Goal: Transaction & Acquisition: Purchase product/service

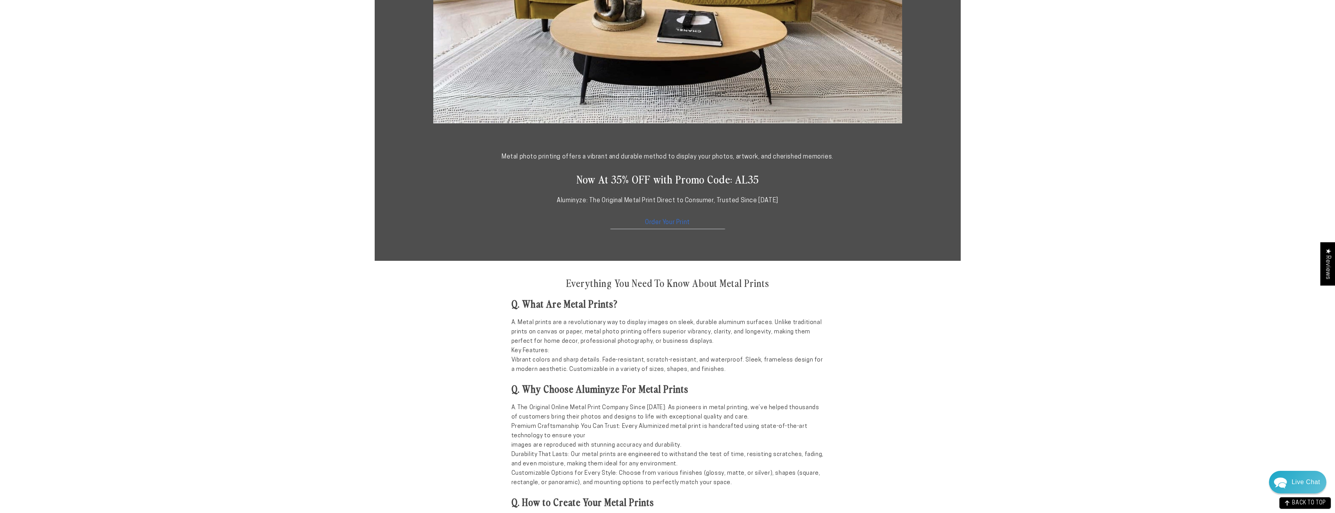
scroll to position [430, 0]
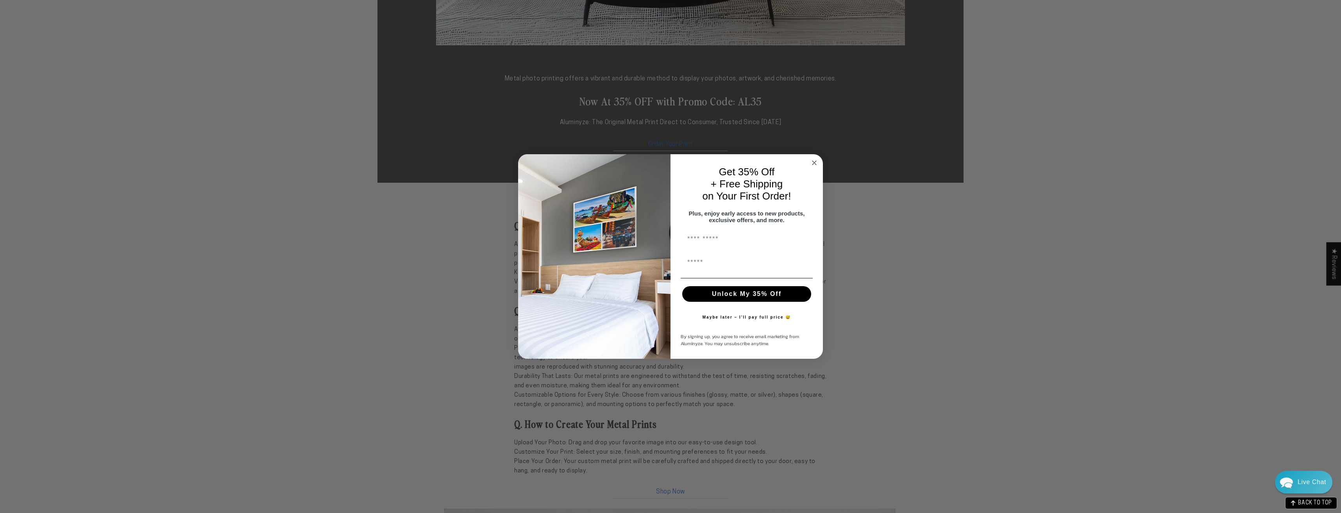
click at [814, 159] on circle "Close dialog" at bounding box center [814, 163] width 9 height 9
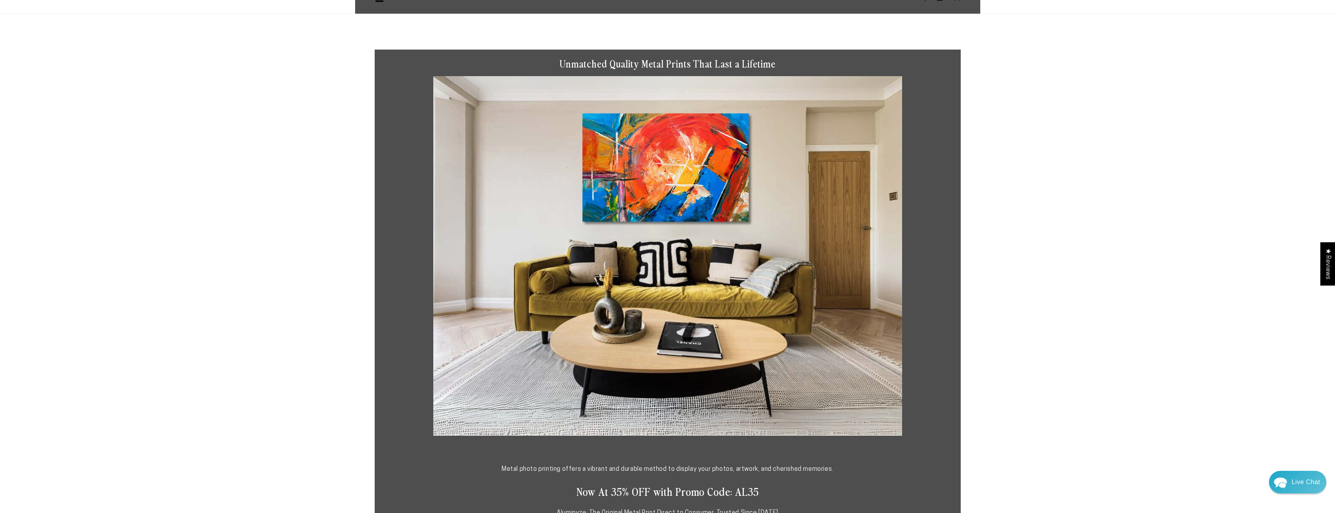
scroll to position [0, 0]
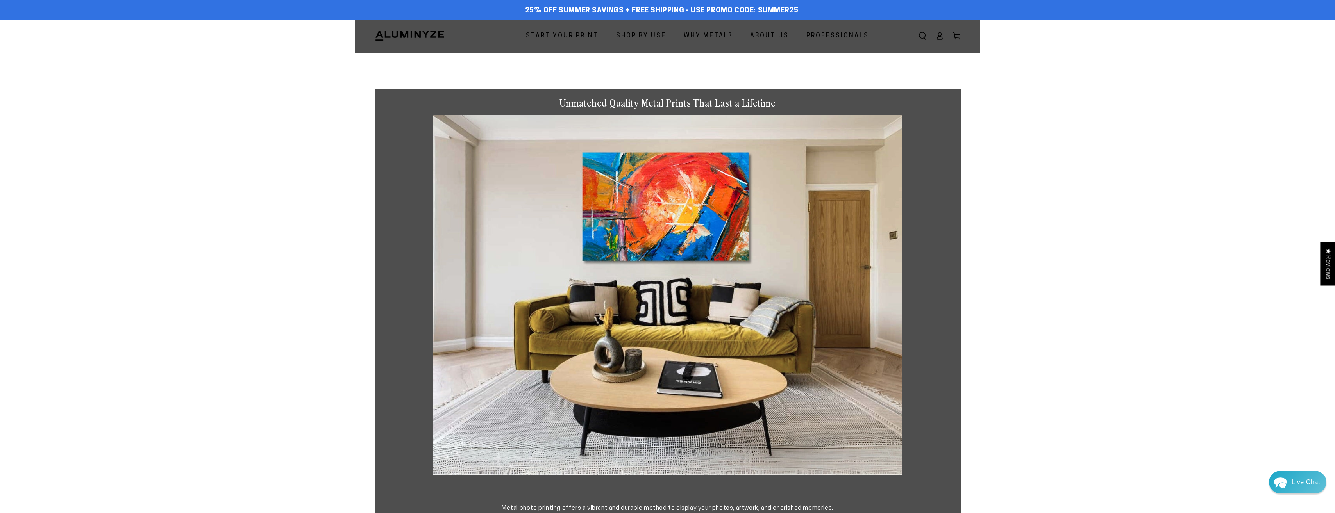
click at [581, 34] on span "Start Your Print" at bounding box center [562, 35] width 73 height 11
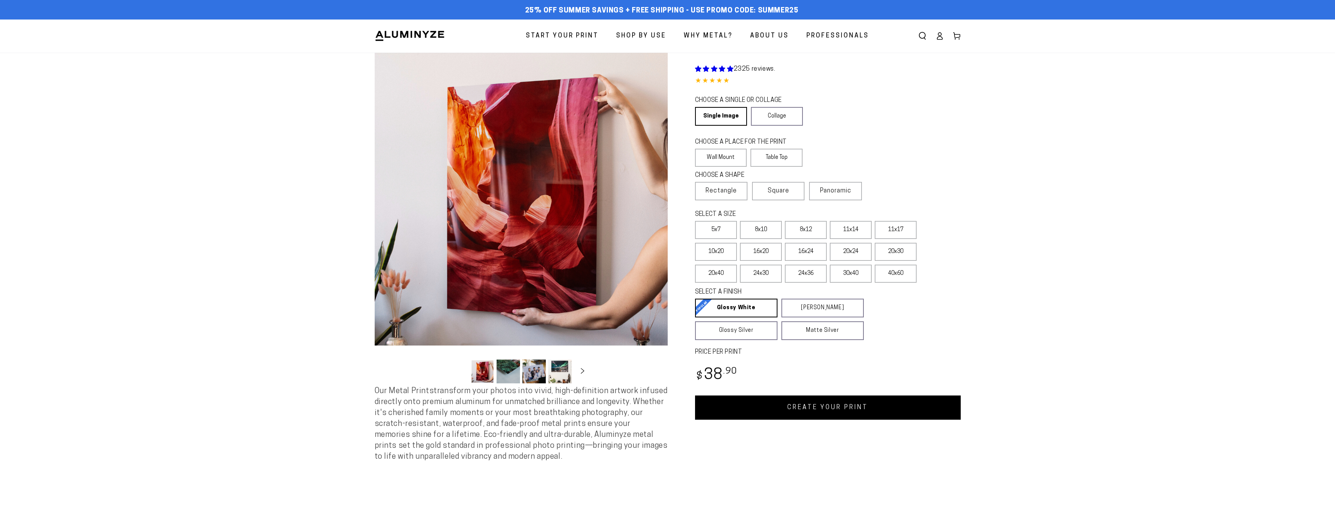
select select "**********"
click at [716, 112] on link "Single Image" at bounding box center [720, 116] width 51 height 19
click at [716, 155] on label "Wall Mount" at bounding box center [721, 158] width 52 height 18
click at [721, 190] on span "Rectangle" at bounding box center [720, 190] width 31 height 9
click at [755, 253] on label "16x20" at bounding box center [761, 252] width 42 height 18
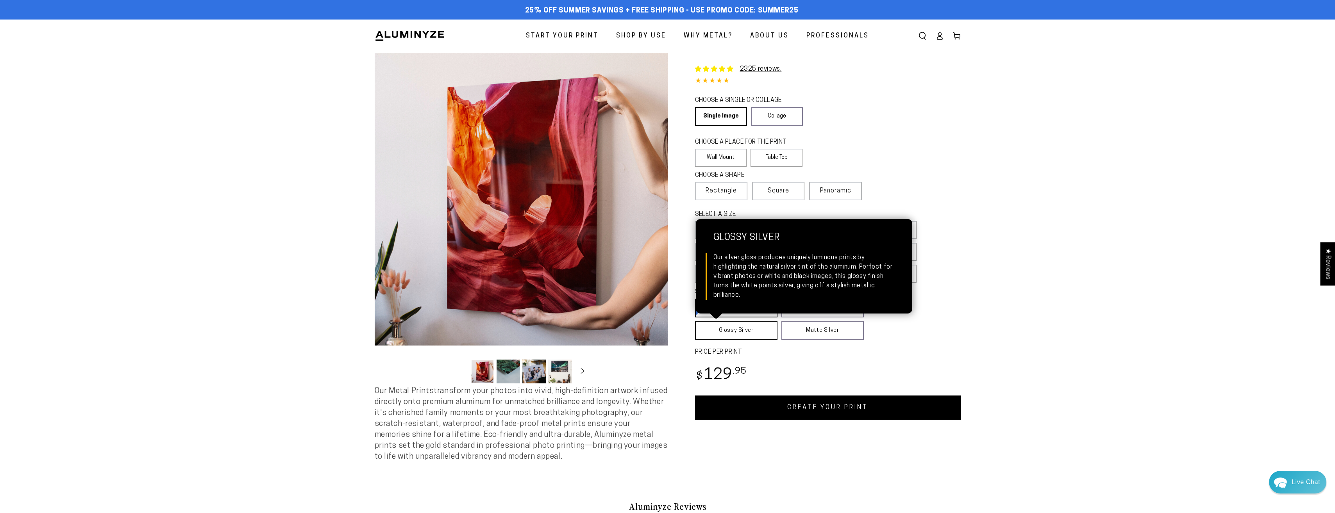
click at [734, 332] on link "Glossy Silver Glossy Silver Our silver gloss produces uniquely luminous prints …" at bounding box center [736, 330] width 82 height 19
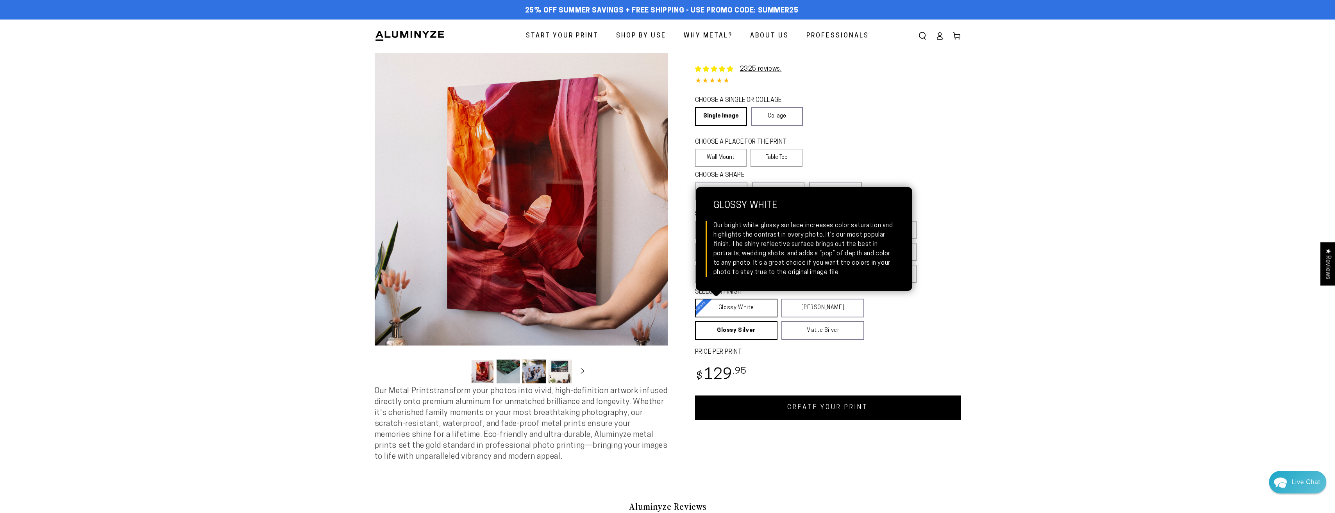
click at [727, 309] on link "Glossy White Glossy White Our bright white glossy surface increases color satur…" at bounding box center [736, 308] width 83 height 19
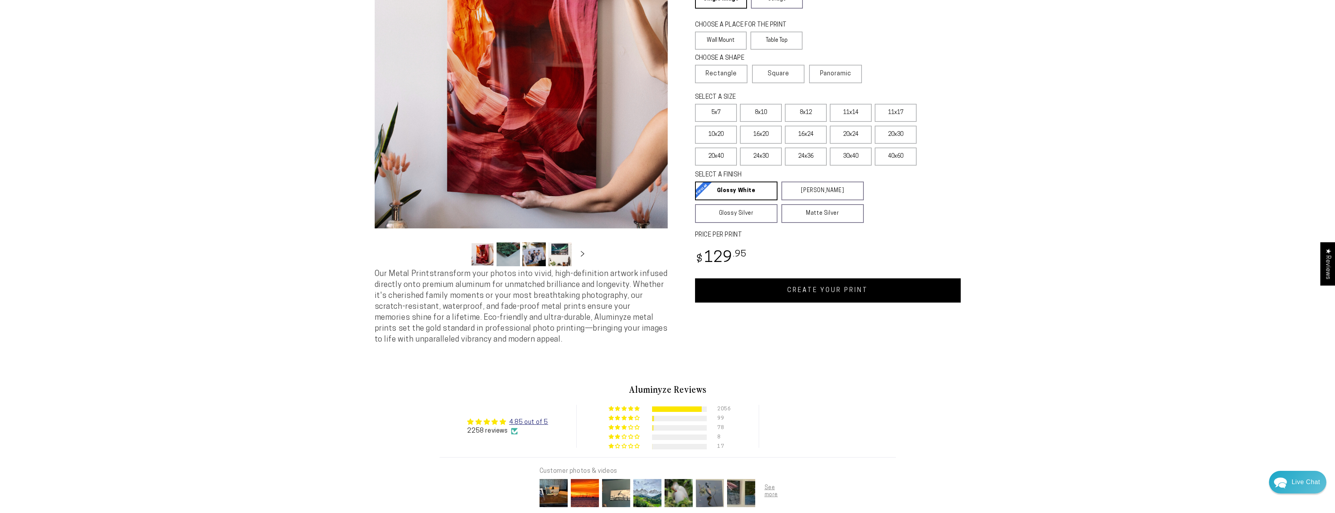
scroll to position [156, 0]
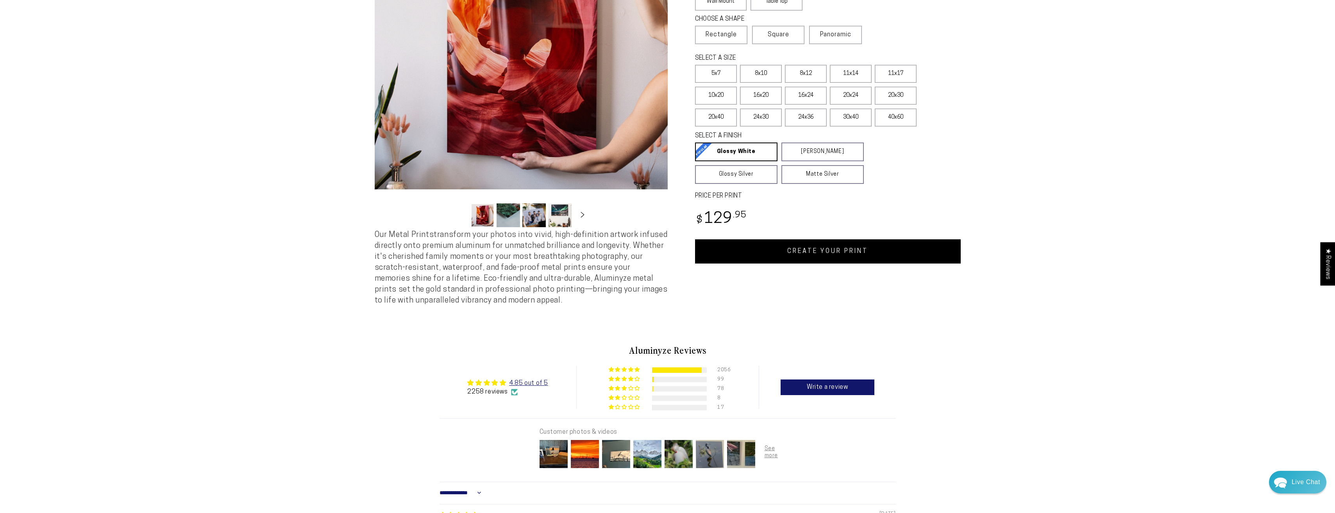
click at [810, 252] on link "CREATE YOUR PRINT" at bounding box center [828, 251] width 266 height 24
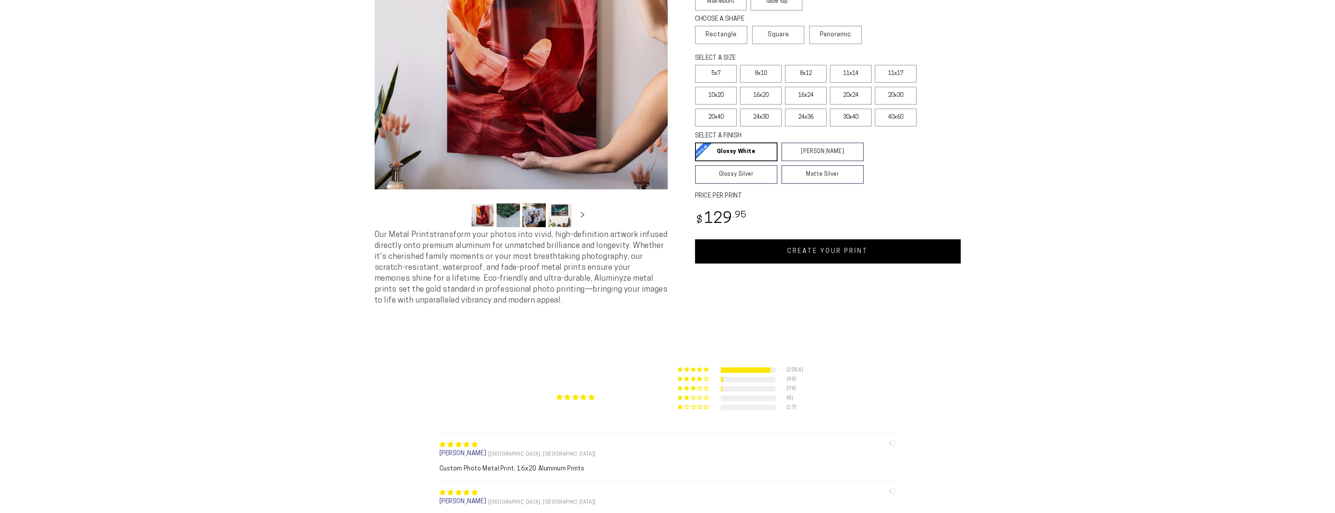
scroll to position [156, 0]
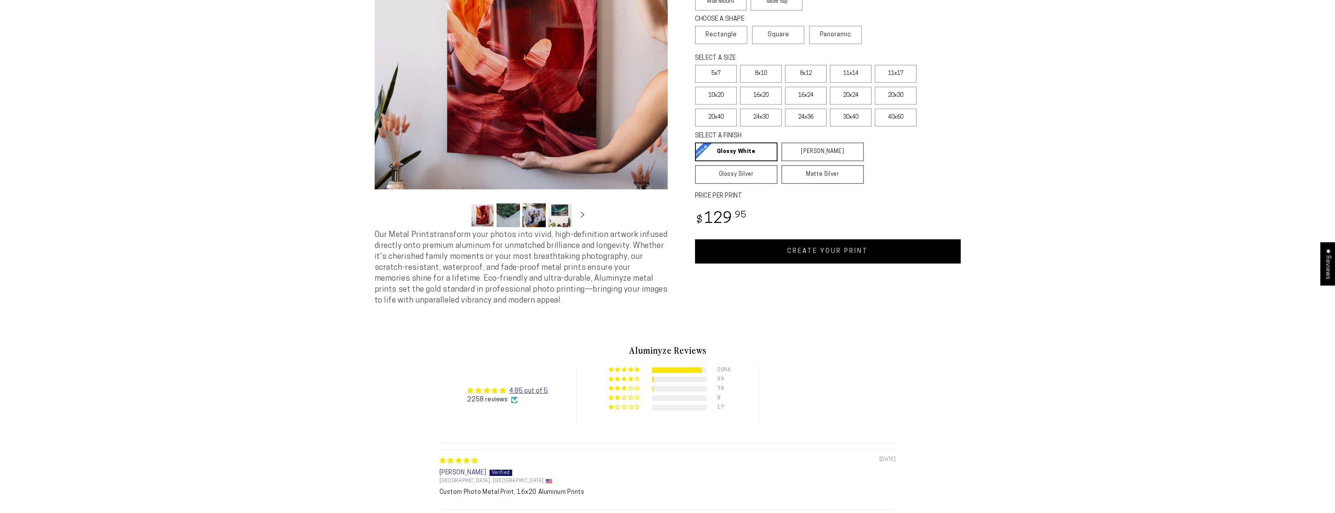
select select "**********"
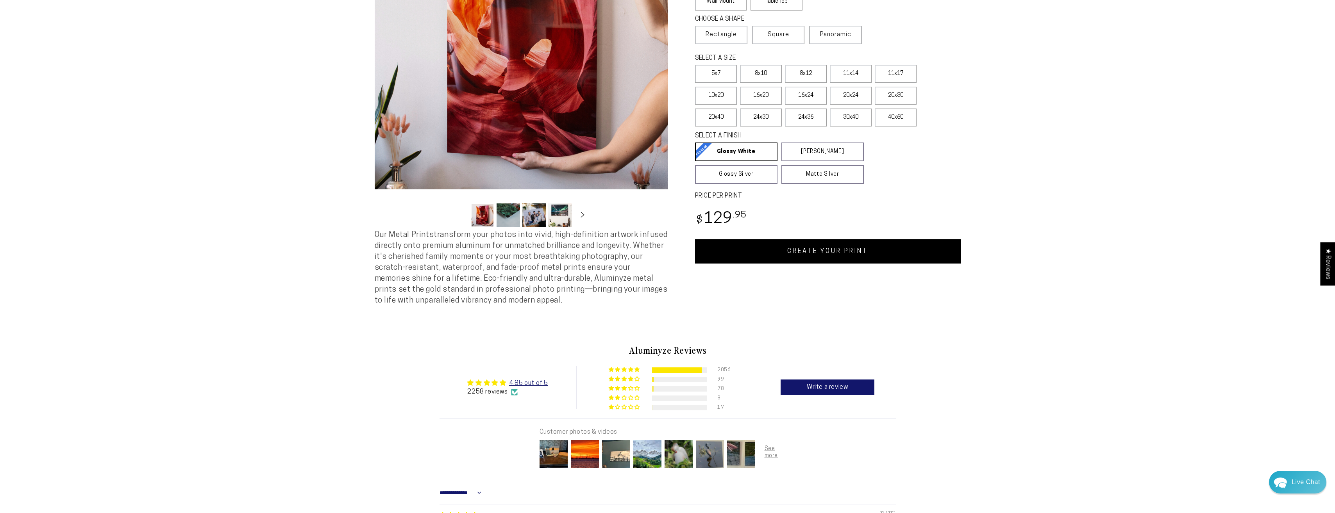
scroll to position [0, 0]
click at [782, 32] on span "Square" at bounding box center [778, 34] width 21 height 9
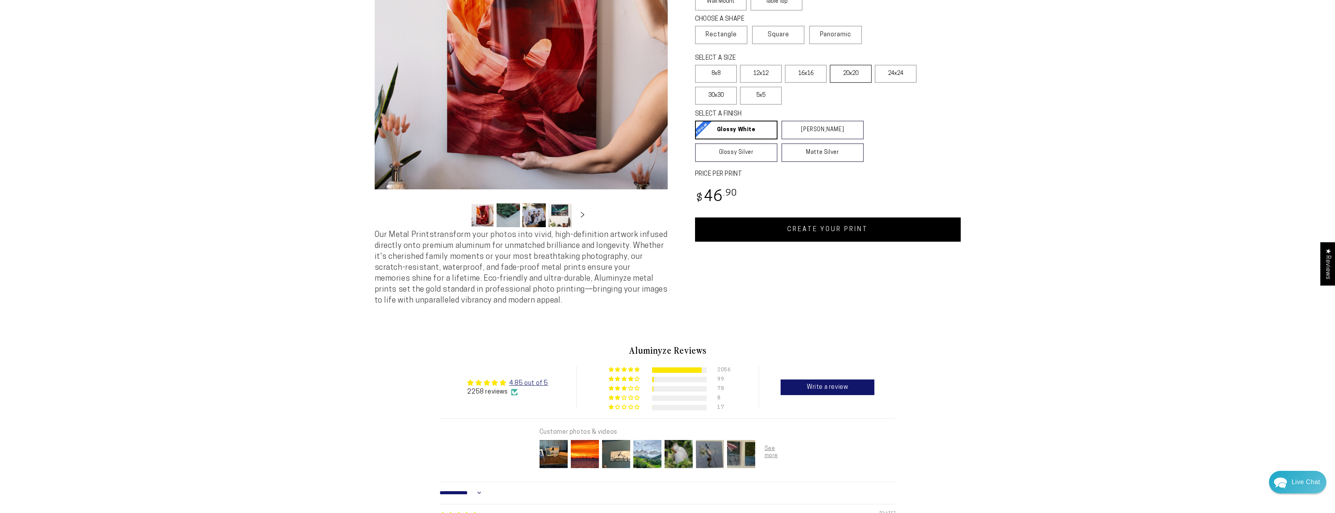
click at [848, 73] on label "20x20" at bounding box center [851, 74] width 42 height 18
click at [807, 72] on label "16x16" at bounding box center [806, 74] width 42 height 18
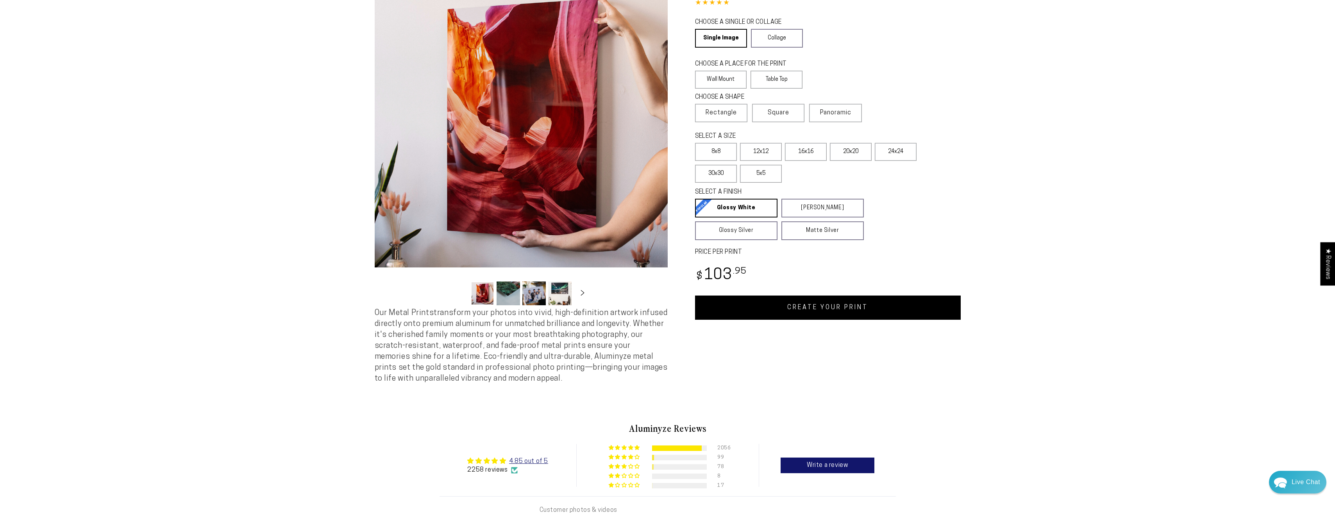
click at [801, 307] on link "CREATE YOUR PRINT" at bounding box center [828, 308] width 266 height 24
select select "**********"
click at [709, 109] on span "Rectangle" at bounding box center [720, 112] width 31 height 9
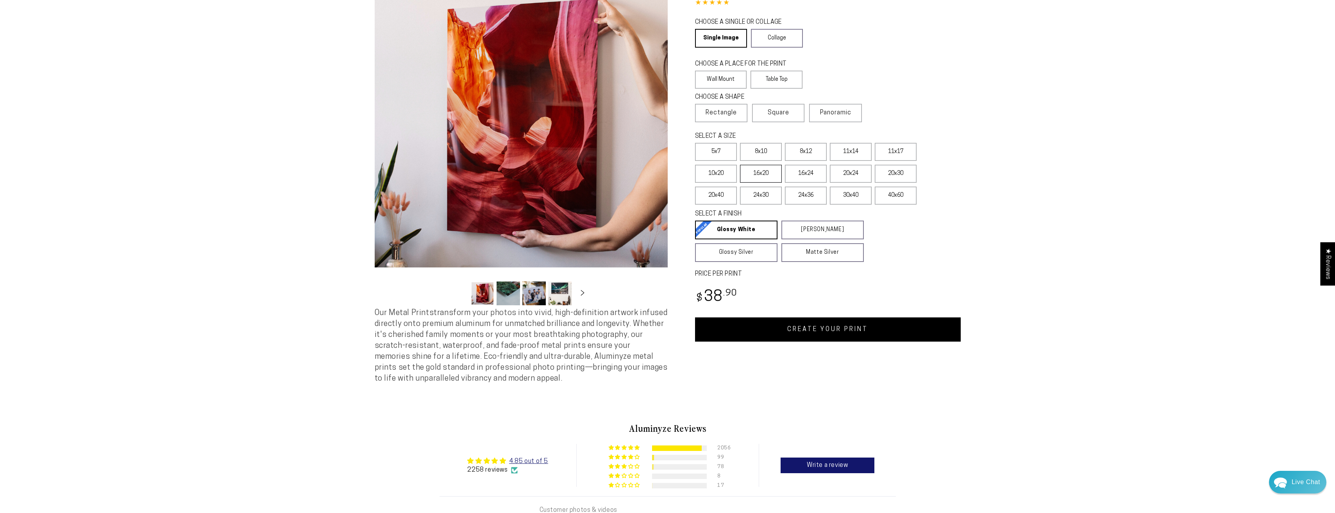
click at [768, 171] on label "16x20" at bounding box center [761, 174] width 42 height 18
click at [823, 329] on link "CREATE YOUR PRINT" at bounding box center [828, 330] width 266 height 24
